Goal: Task Accomplishment & Management: Complete application form

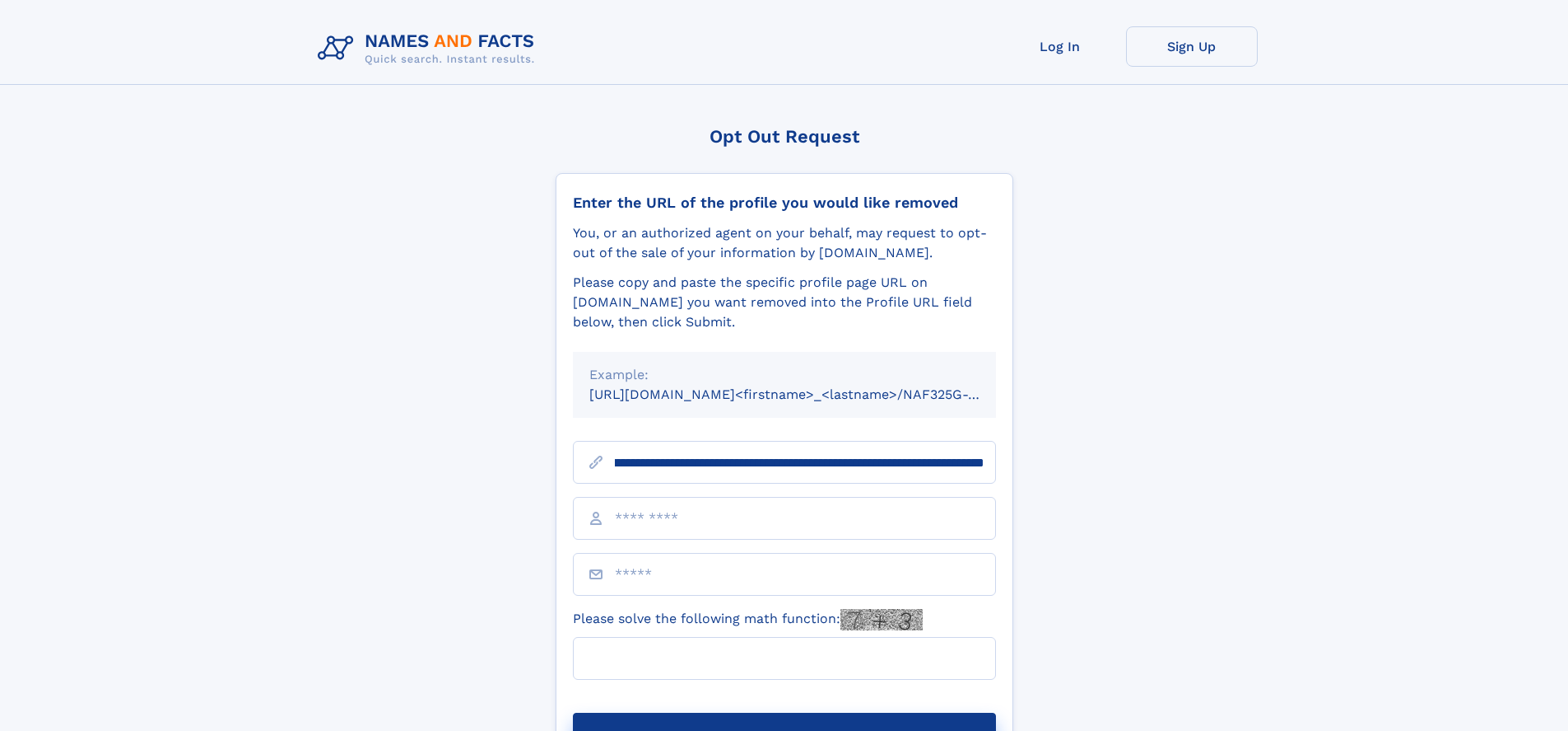
scroll to position [0, 198]
type input "**********"
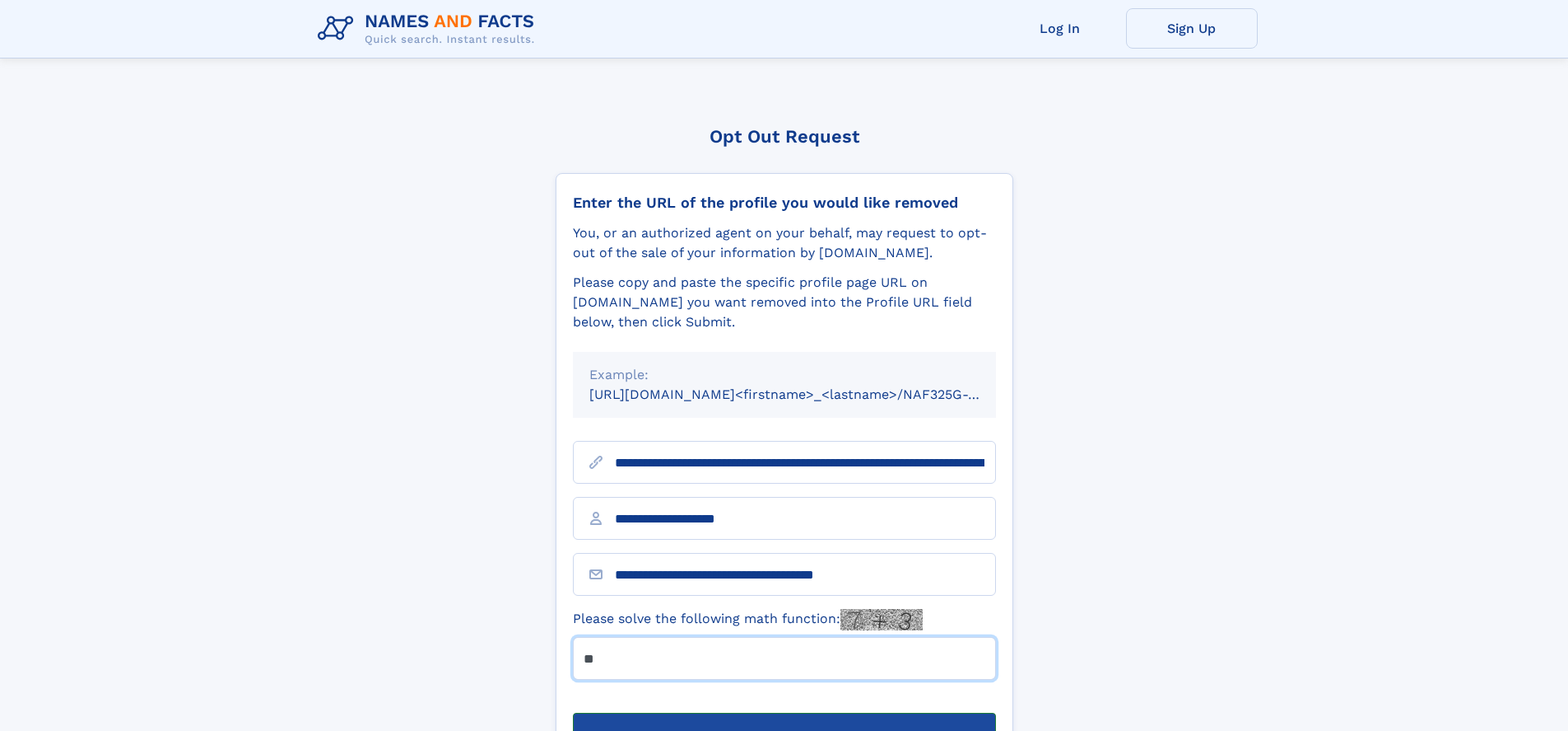
type input "**"
click at [784, 713] on button "Submit Opt Out Request" at bounding box center [784, 739] width 423 height 53
